Goal: Navigation & Orientation: Find specific page/section

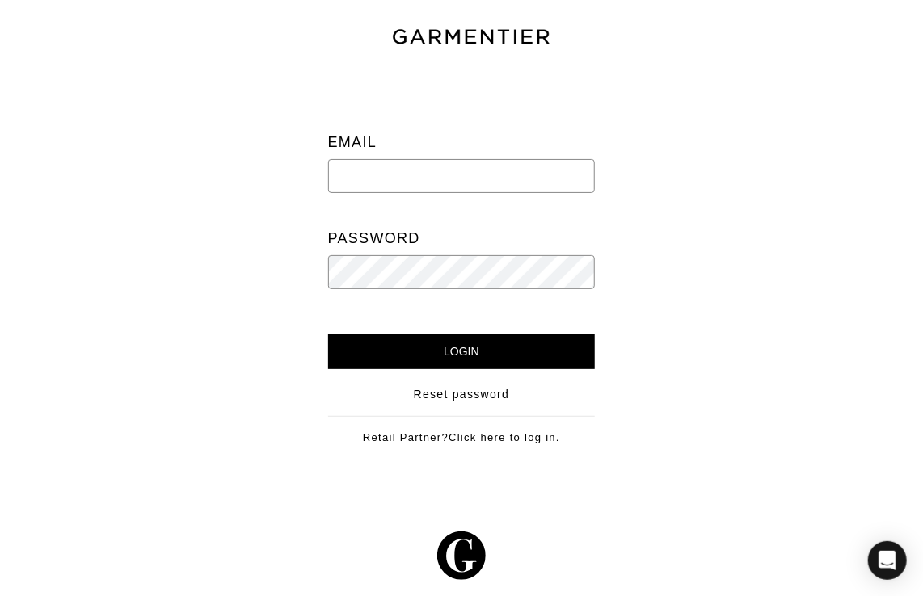
type input "[EMAIL_ADDRESS][DOMAIN_NAME]"
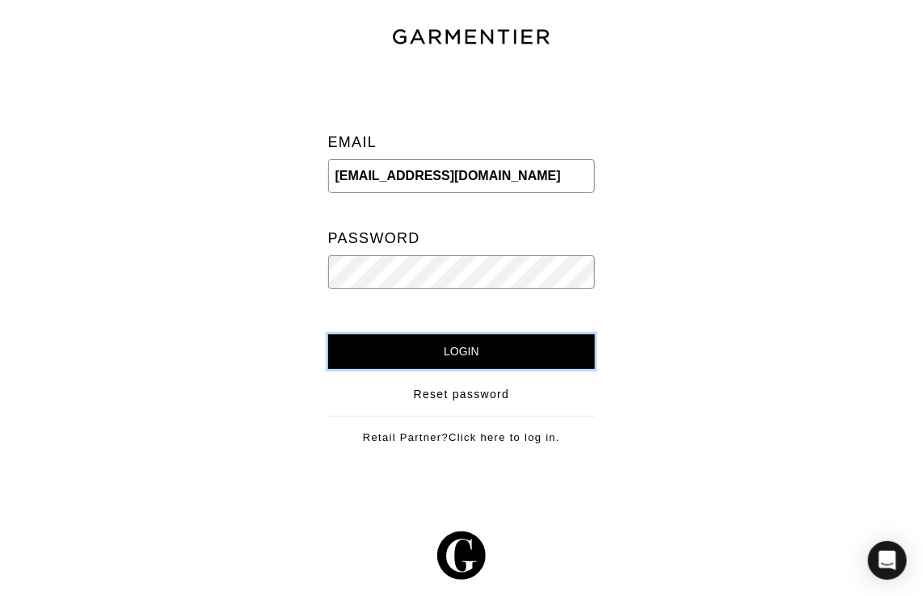
click at [432, 357] on input "Login" at bounding box center [462, 352] width 268 height 35
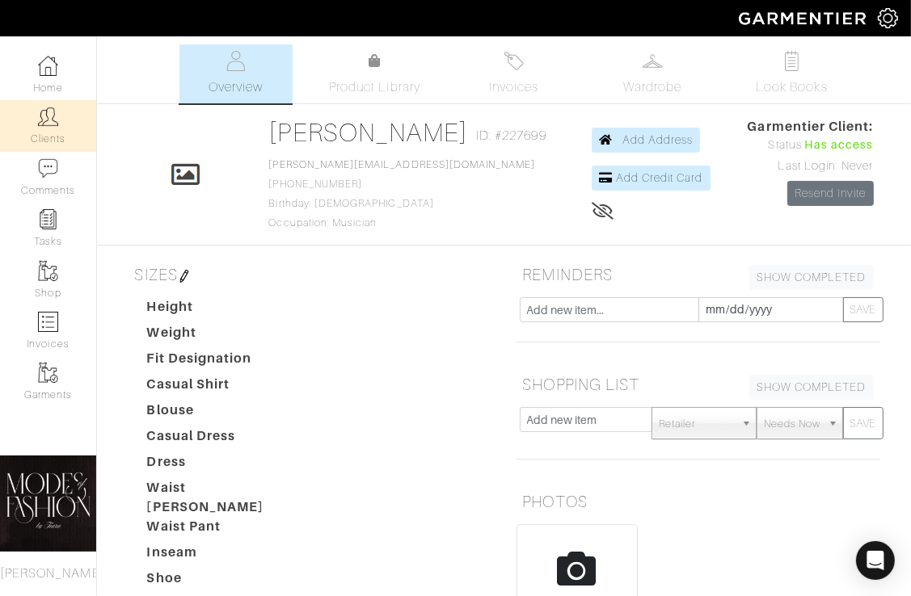
click at [47, 137] on link "Clients" at bounding box center [48, 125] width 96 height 51
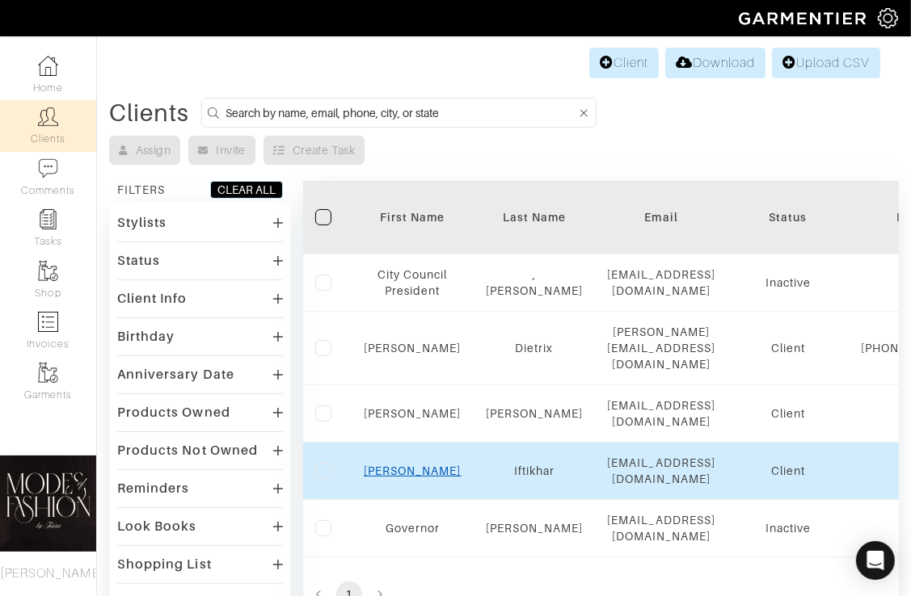
click at [413, 465] on link "Anisa" at bounding box center [413, 471] width 98 height 13
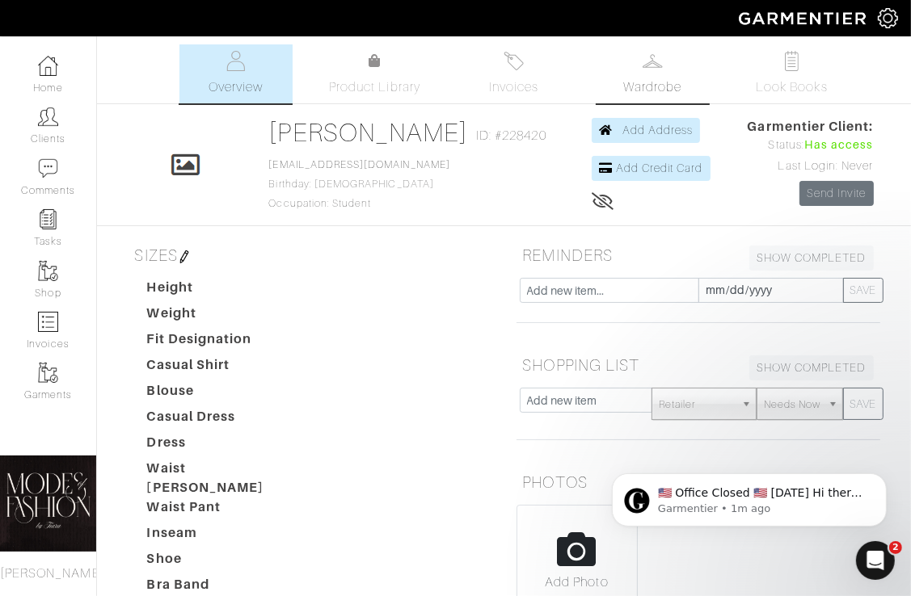
click at [643, 95] on span "Wardrobe" at bounding box center [652, 87] width 58 height 19
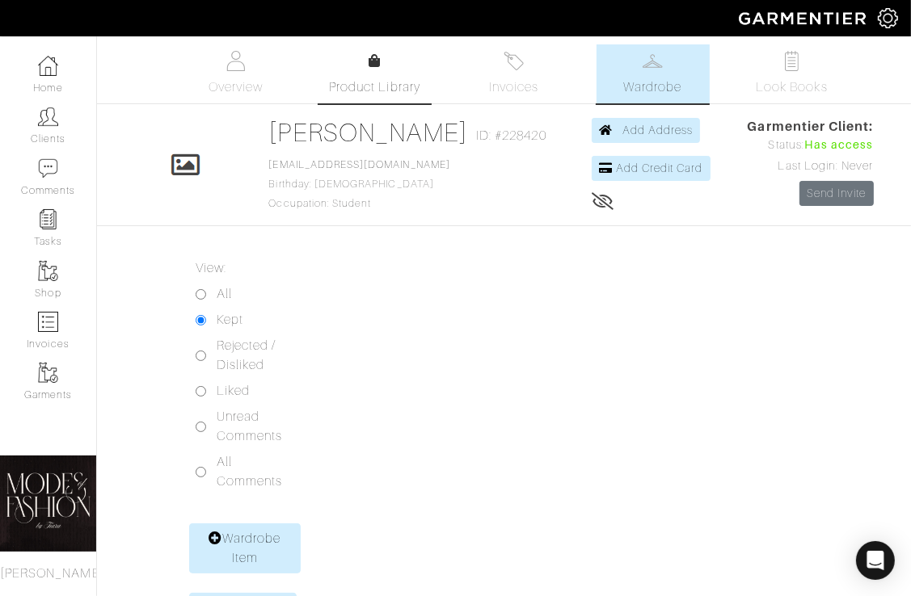
click at [382, 73] on link "Product Library" at bounding box center [374, 74] width 113 height 45
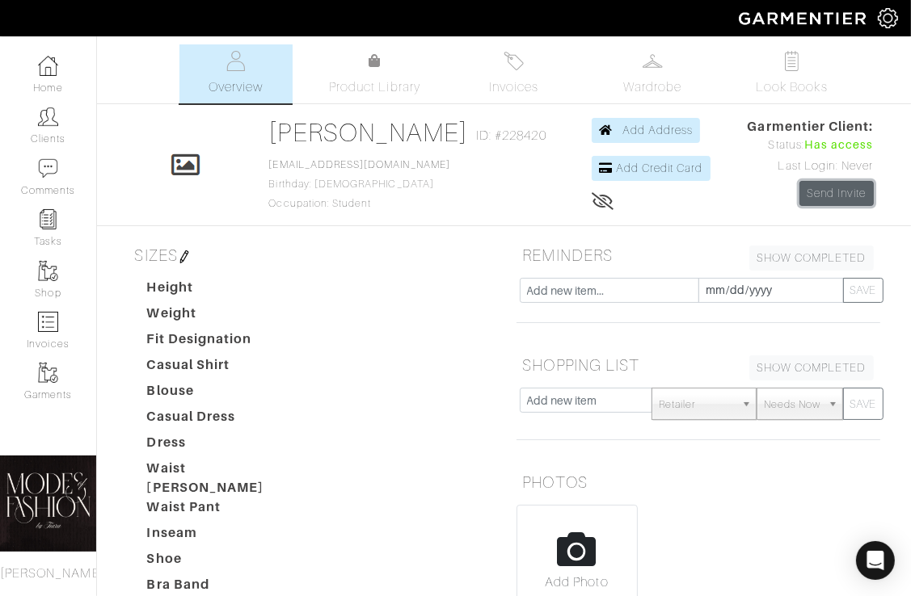
click at [839, 196] on link "Send Invite" at bounding box center [836, 193] width 74 height 25
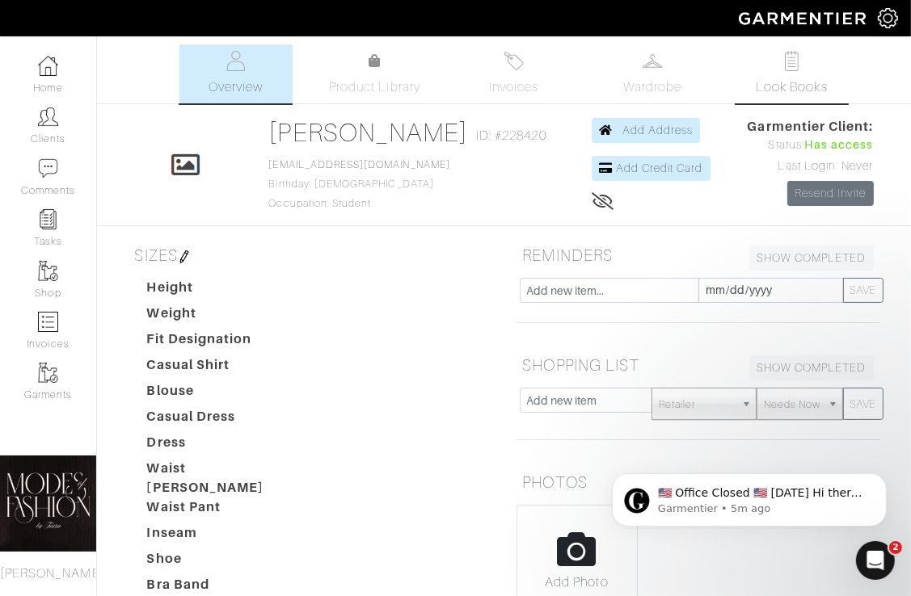
click at [804, 75] on link "Look Books" at bounding box center [791, 73] width 113 height 59
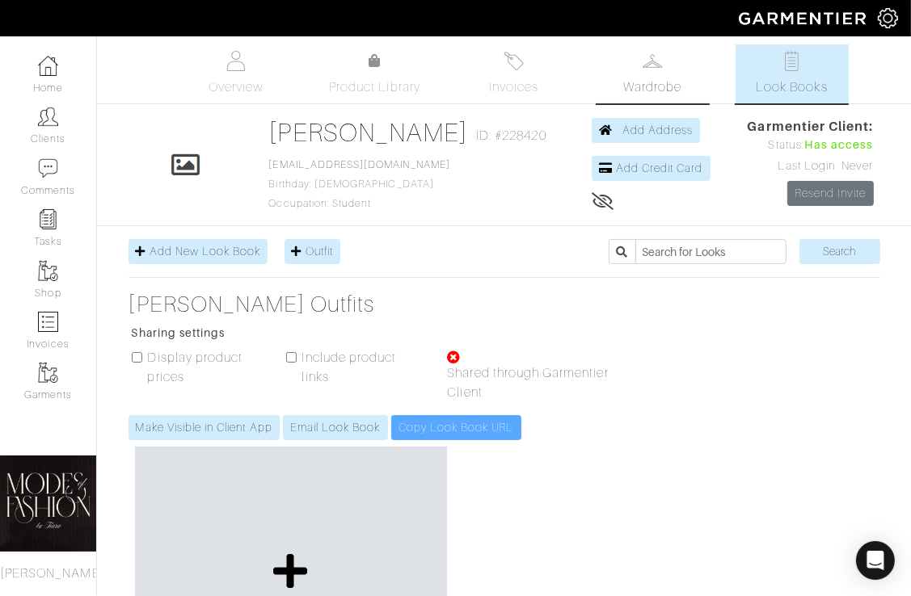
click at [678, 76] on link "Wardrobe" at bounding box center [652, 73] width 113 height 59
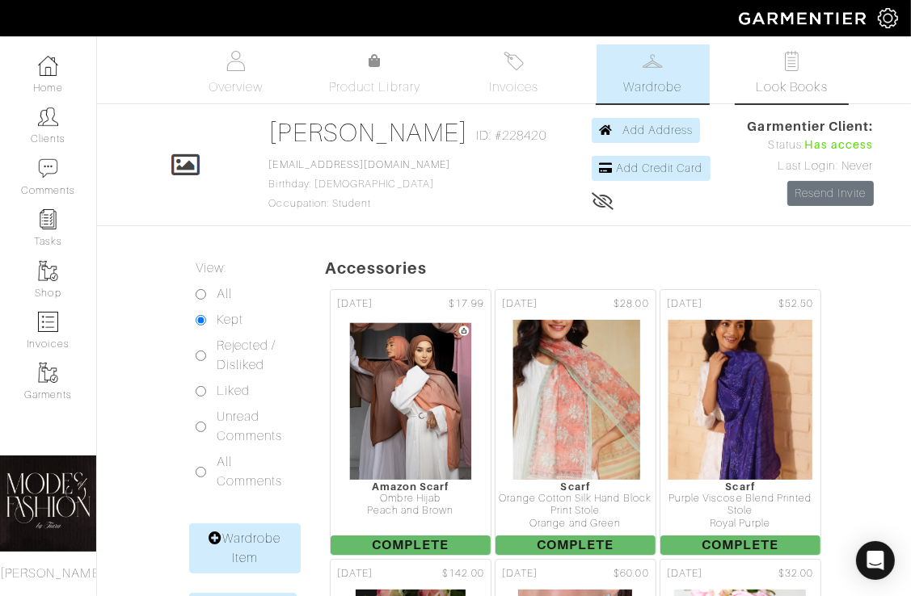
click at [818, 70] on link "Look Books" at bounding box center [791, 73] width 113 height 59
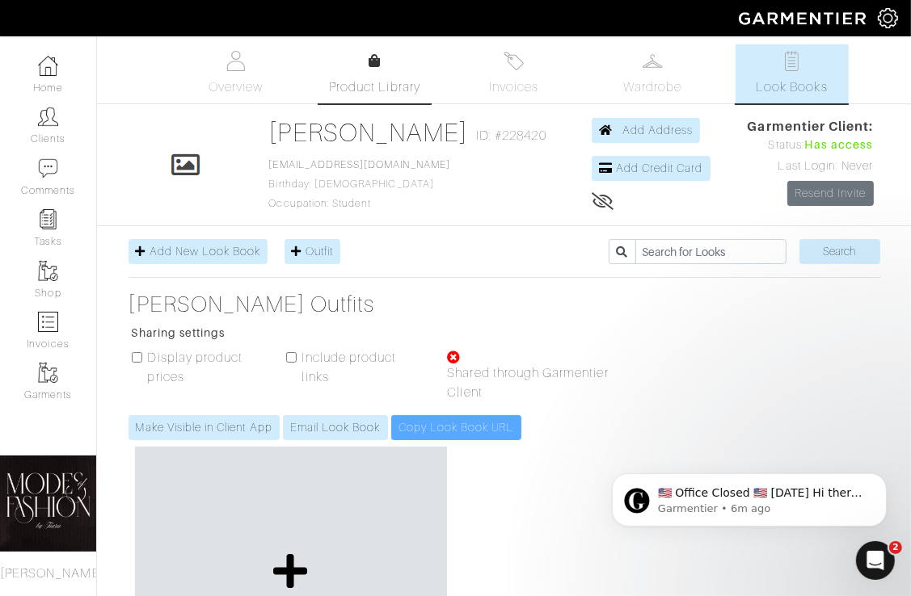
click at [361, 76] on link "Product Library" at bounding box center [374, 74] width 113 height 45
